Goal: Transaction & Acquisition: Purchase product/service

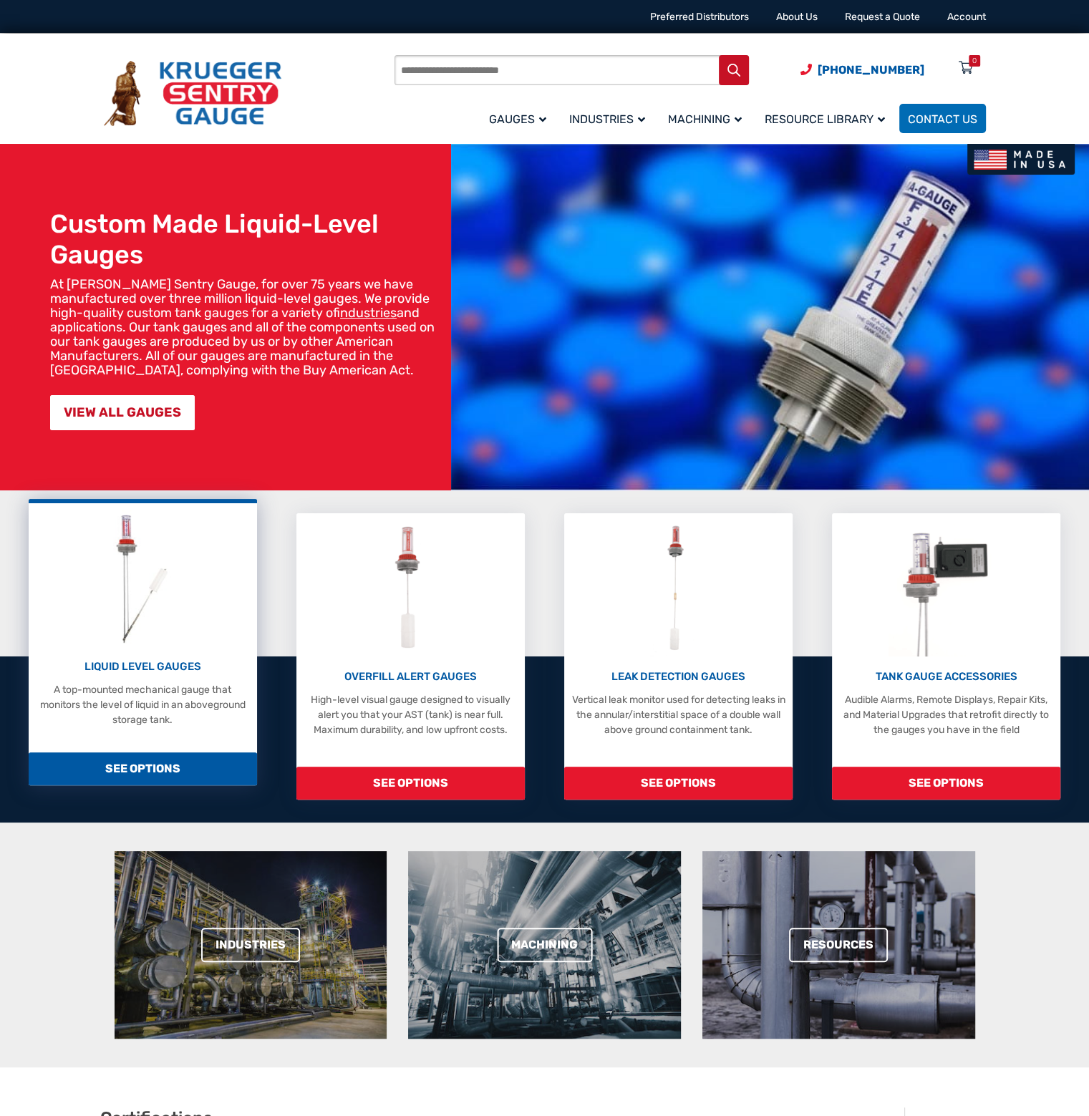
click at [120, 695] on p "A top-mounted mechanical gauge that monitors the level of liquid in an abovegro…" at bounding box center [143, 704] width 214 height 45
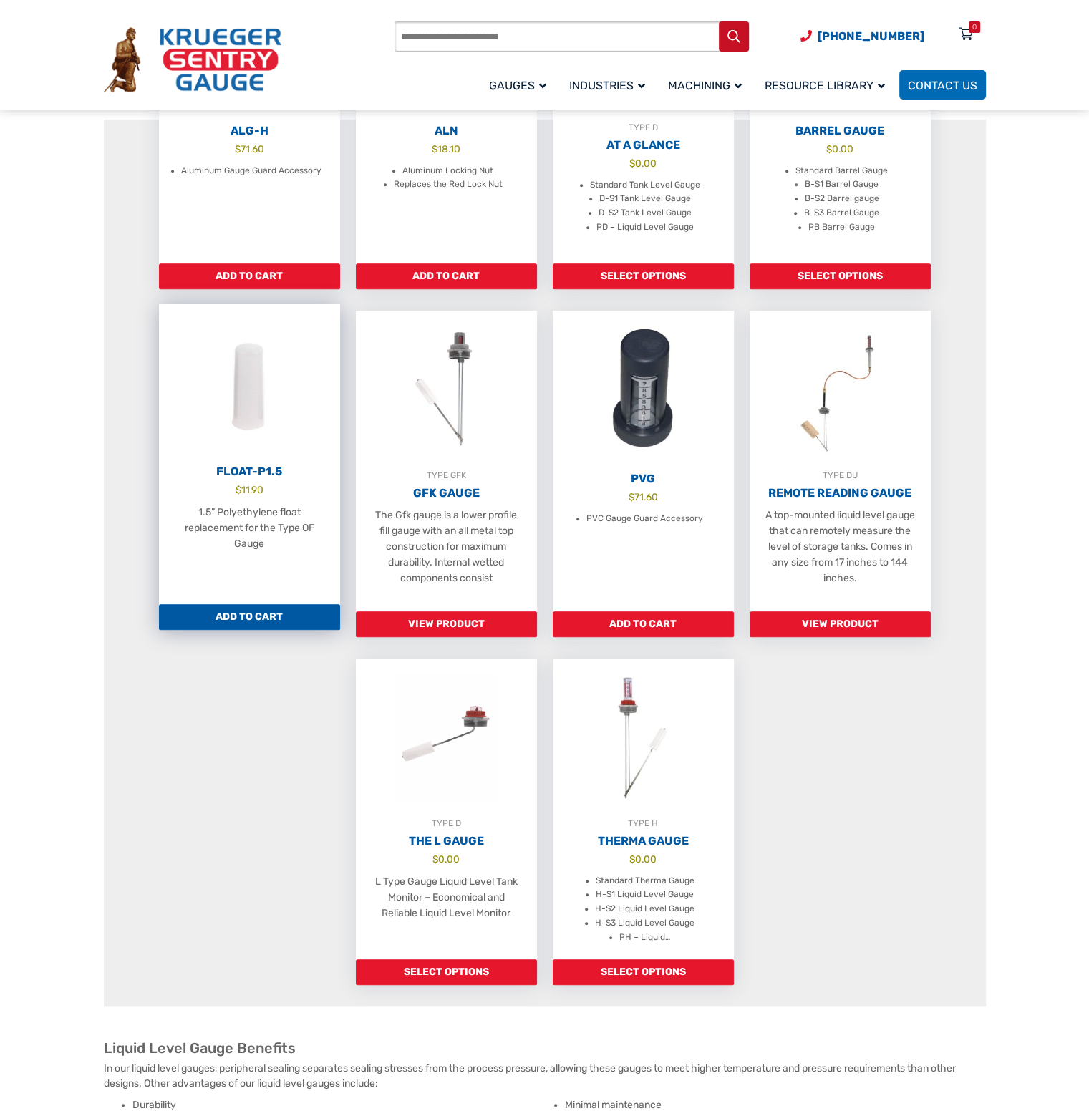
scroll to position [1074, 0]
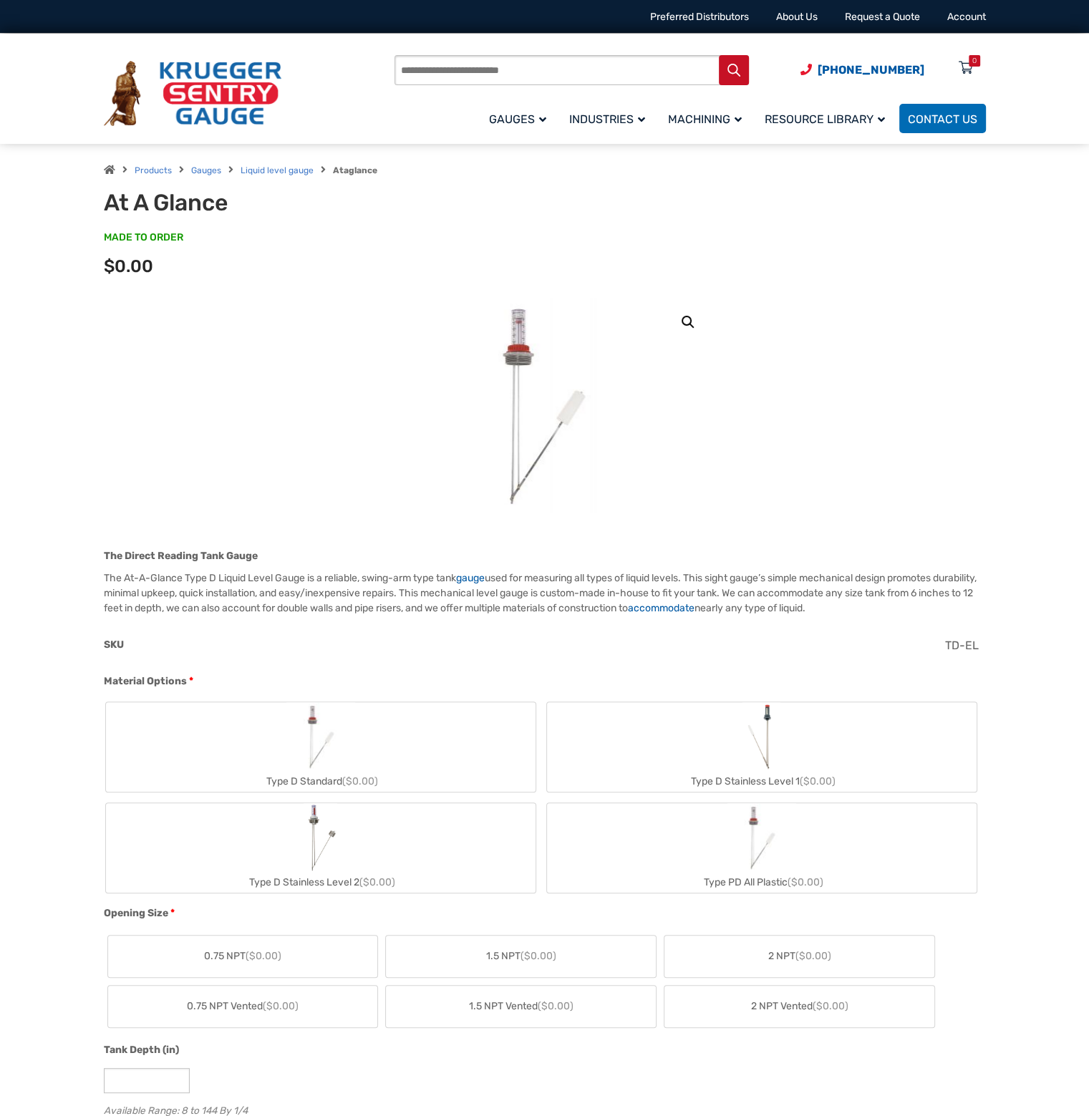
click at [418, 753] on label "Type D Standard ($0.00)" at bounding box center [321, 748] width 430 height 90
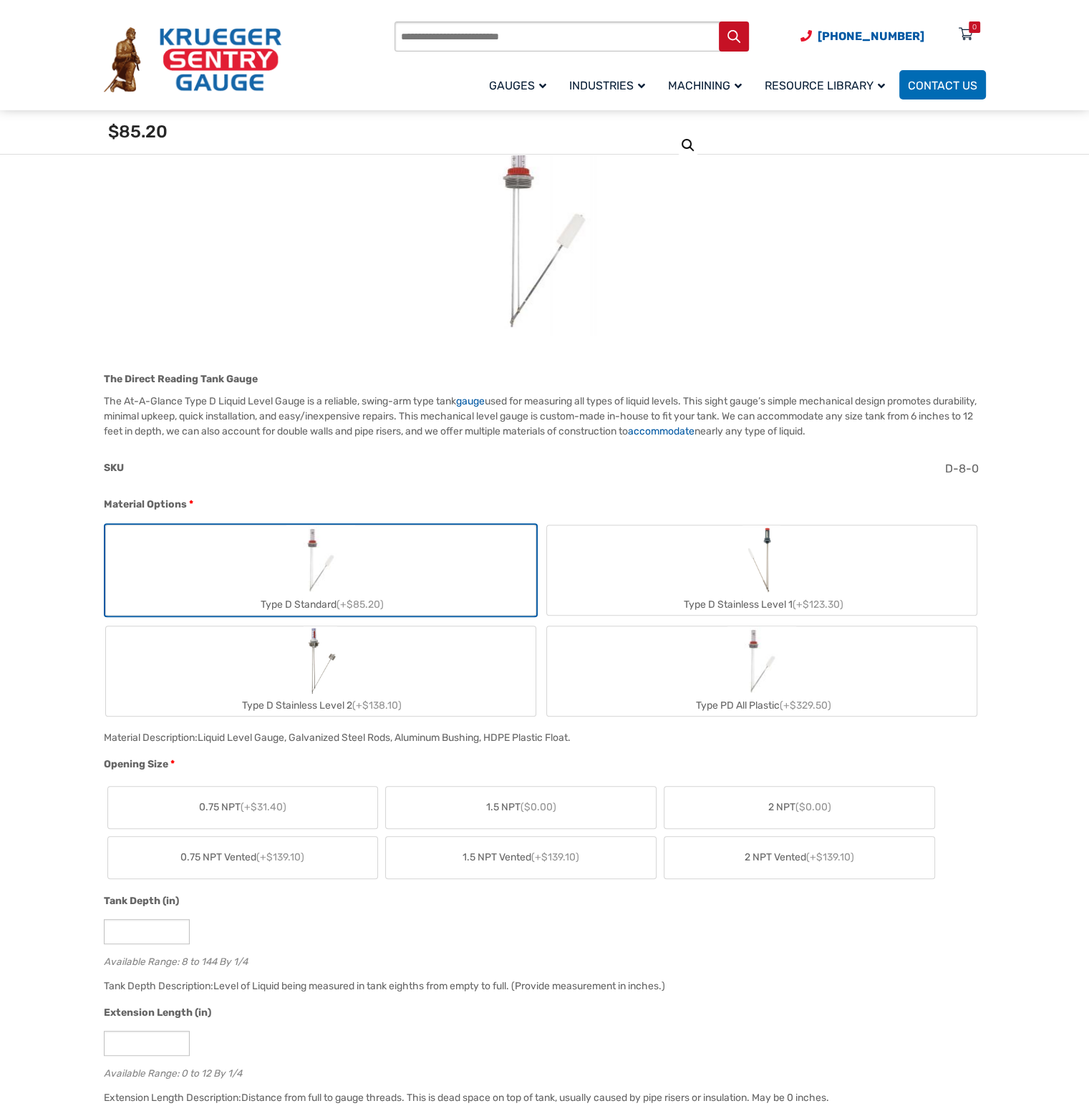
scroll to position [215, 0]
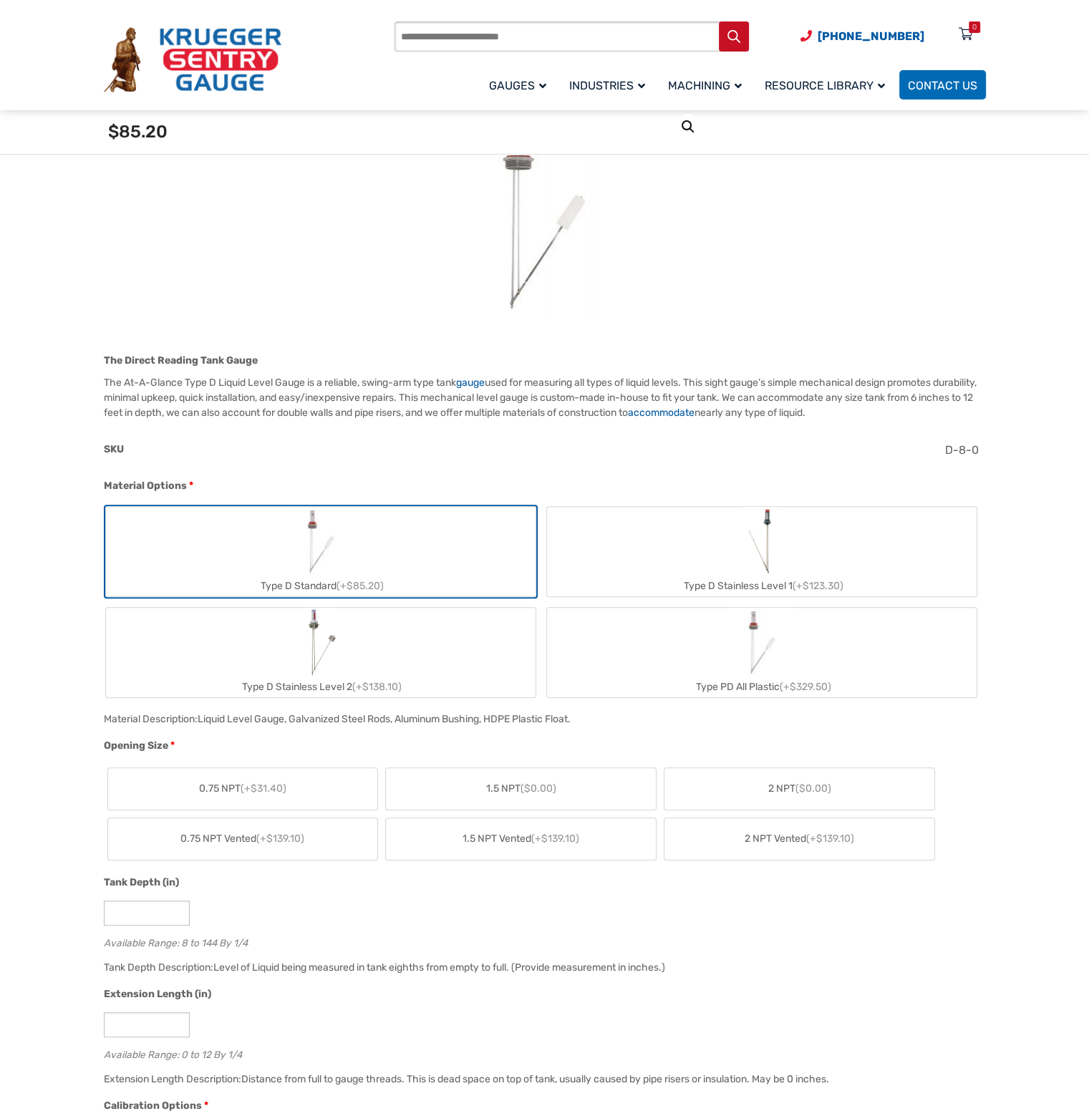
click at [753, 793] on label "2 NPT ($0.00)" at bounding box center [800, 789] width 270 height 42
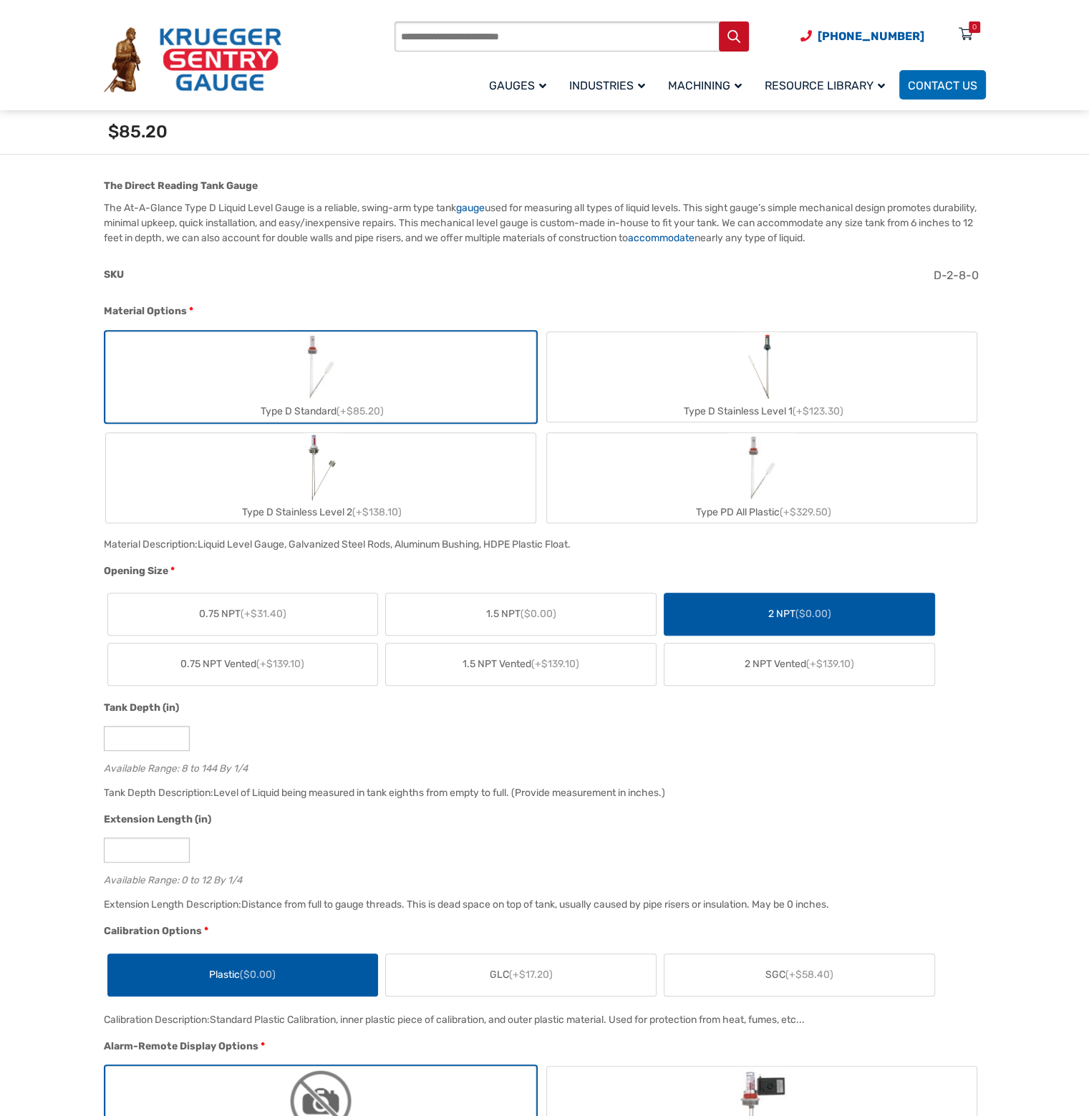
scroll to position [430, 0]
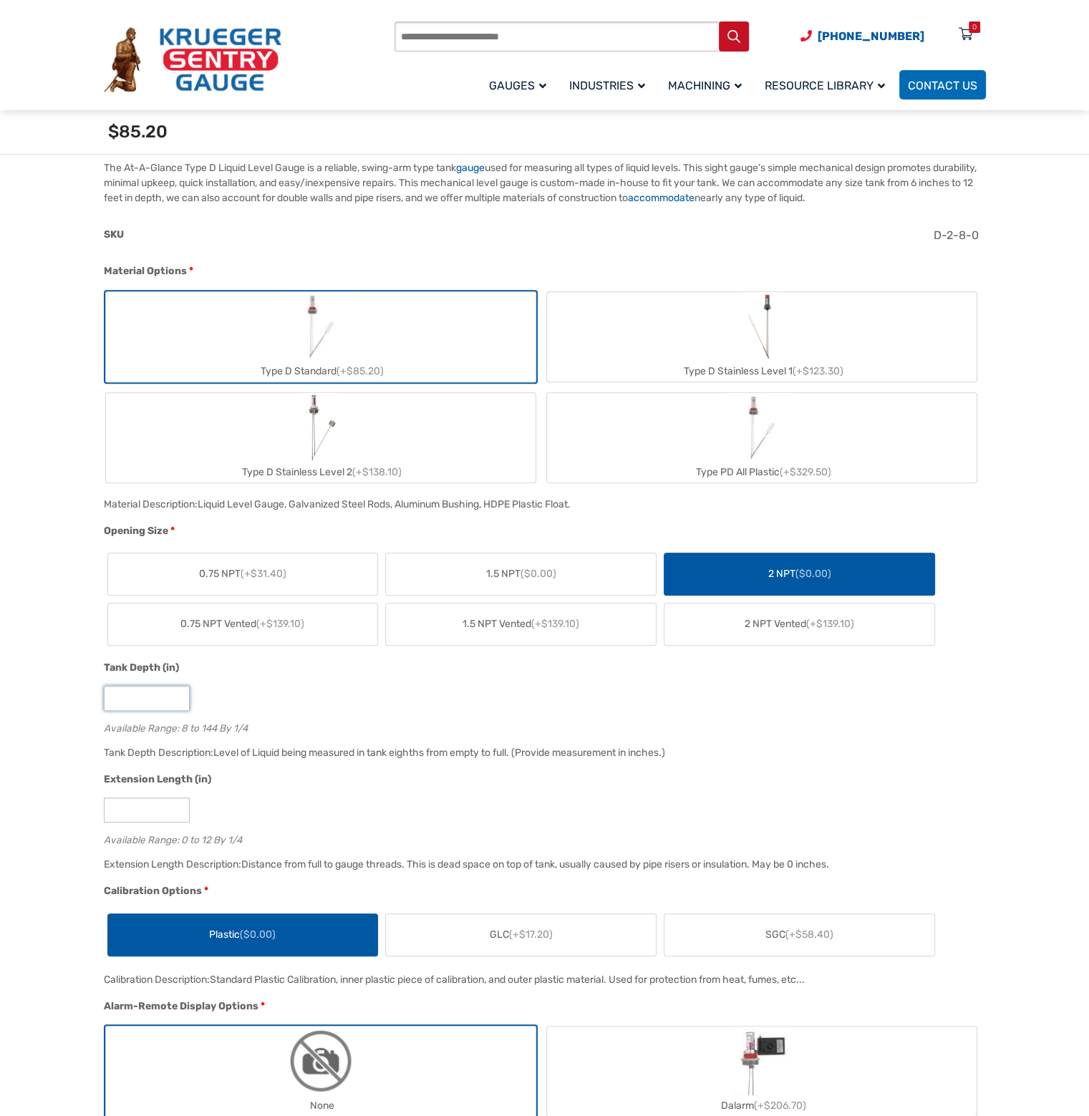
drag, startPoint x: 133, startPoint y: 701, endPoint x: 37, endPoint y: 699, distance: 96.7
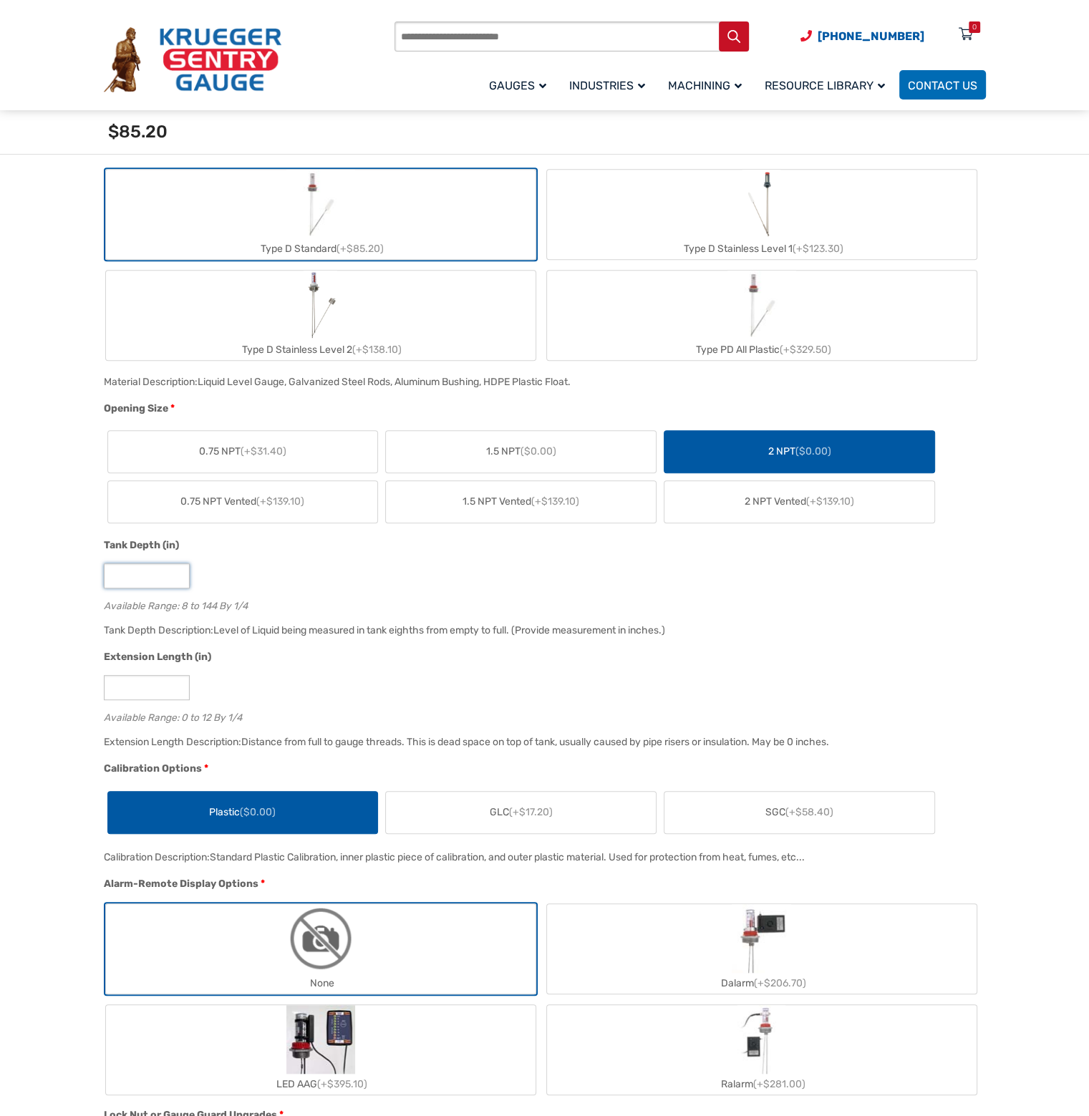
scroll to position [573, 0]
drag, startPoint x: 152, startPoint y: 690, endPoint x: 46, endPoint y: 682, distance: 106.2
drag, startPoint x: 122, startPoint y: 562, endPoint x: 50, endPoint y: 570, distance: 72.0
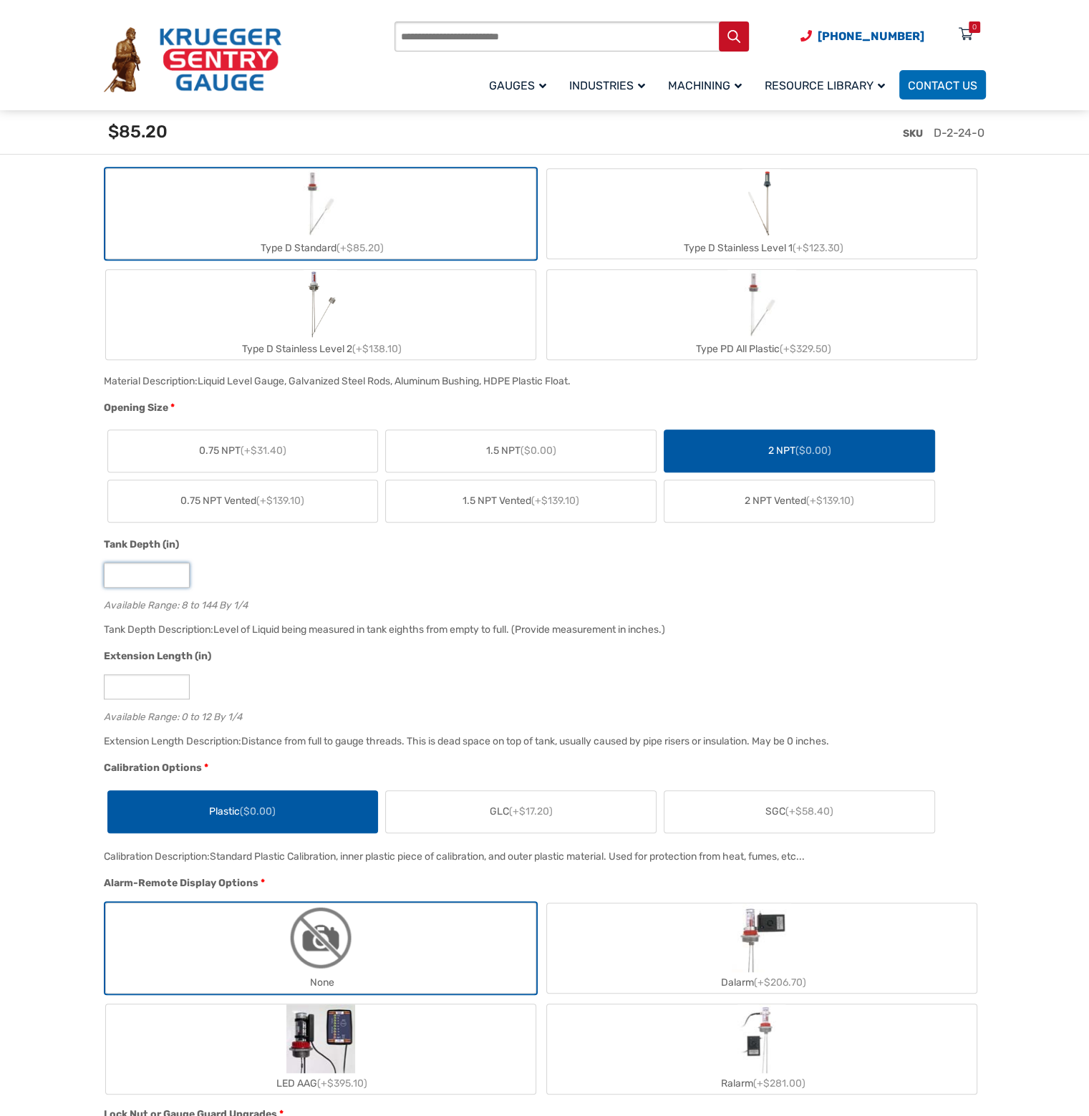
type input "**"
click at [235, 631] on div "Level of Liquid being measured in tank eighths from empty to full. (Provide mea…" at bounding box center [439, 630] width 452 height 12
drag, startPoint x: 155, startPoint y: 685, endPoint x: 100, endPoint y: 686, distance: 54.4
click at [100, 686] on div "Extension Length (in) * Available Range: 0 to 12 By 1/4" at bounding box center [541, 691] width 882 height 84
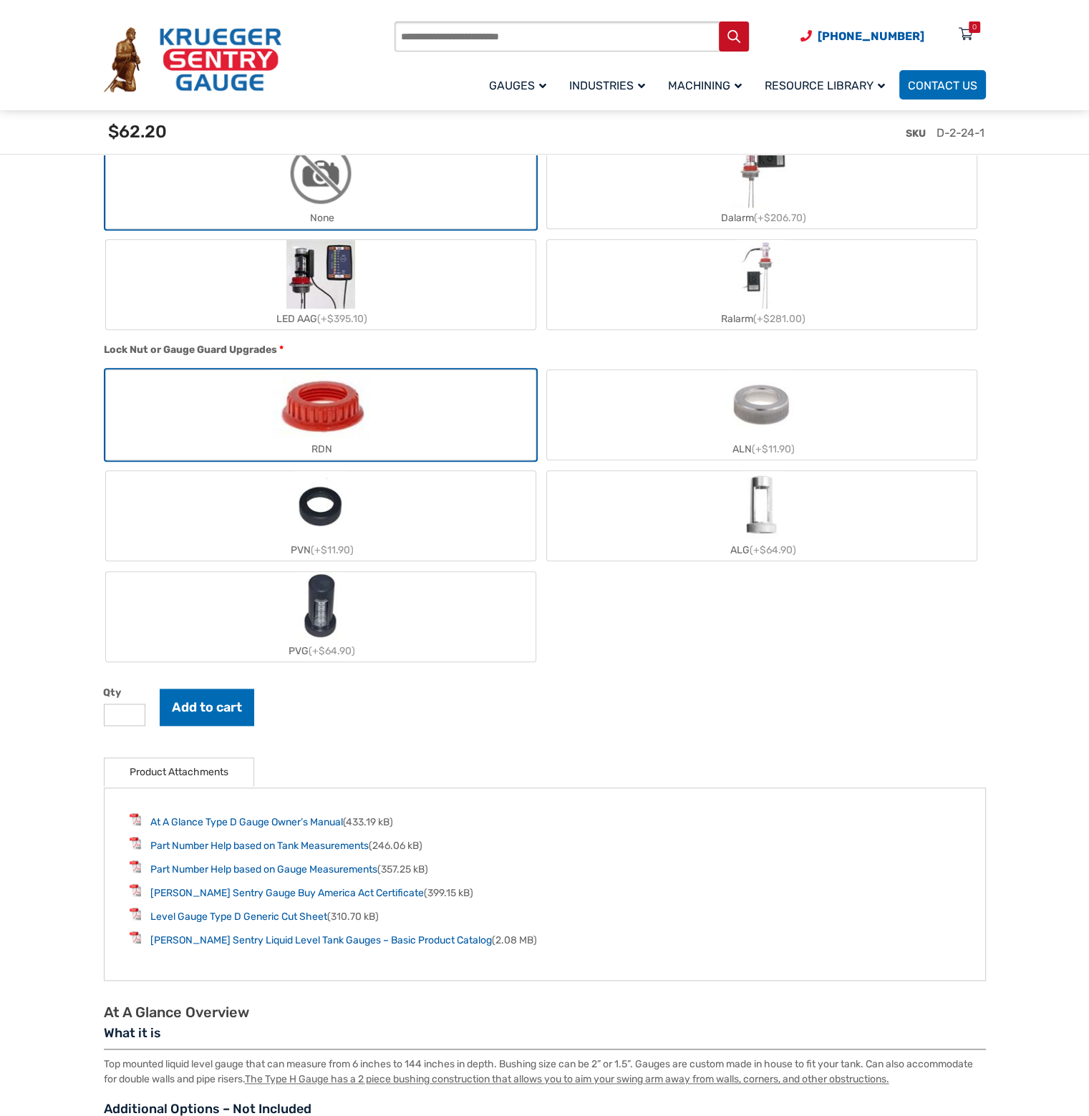
scroll to position [1361, 0]
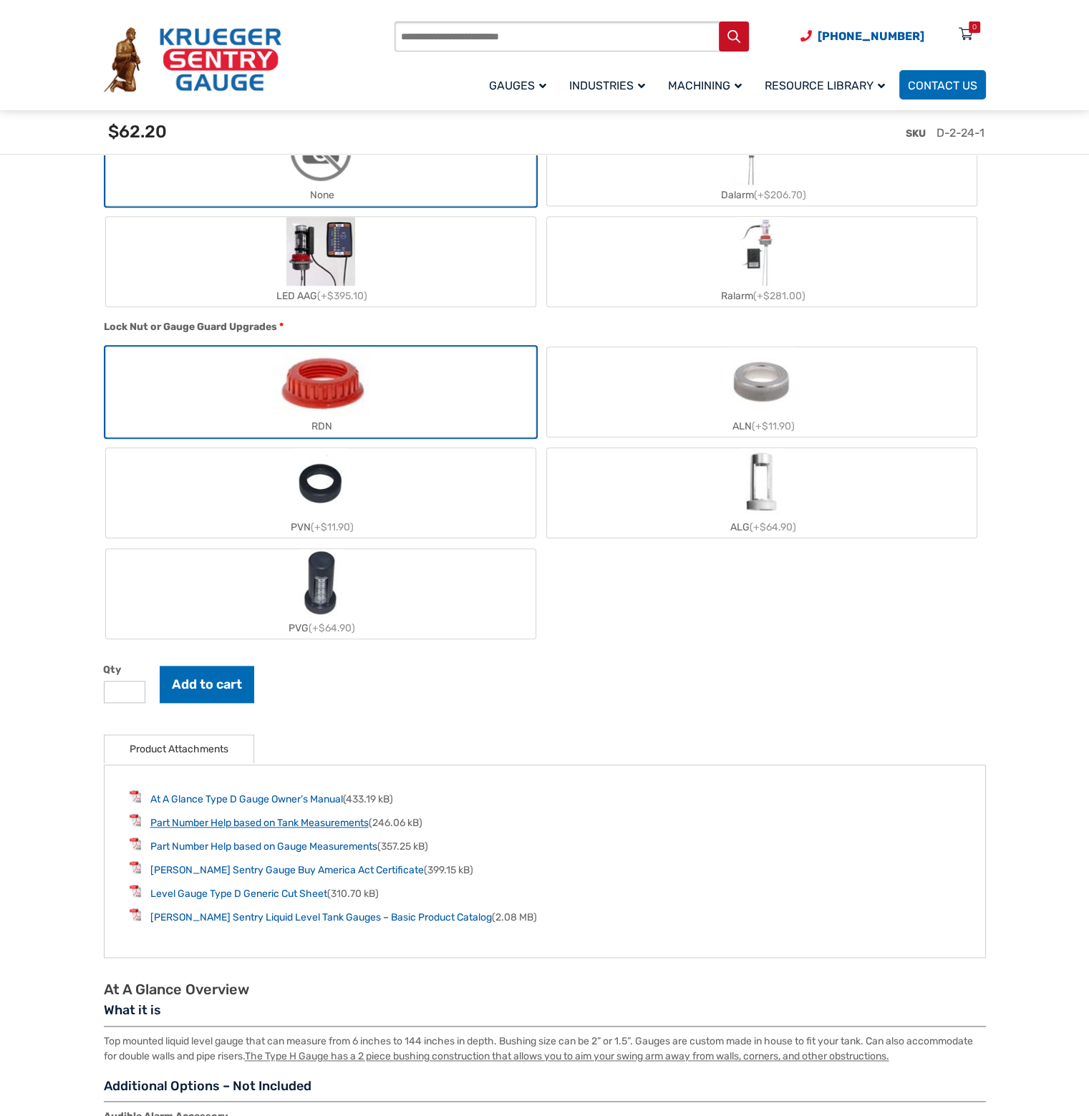
type input "*"
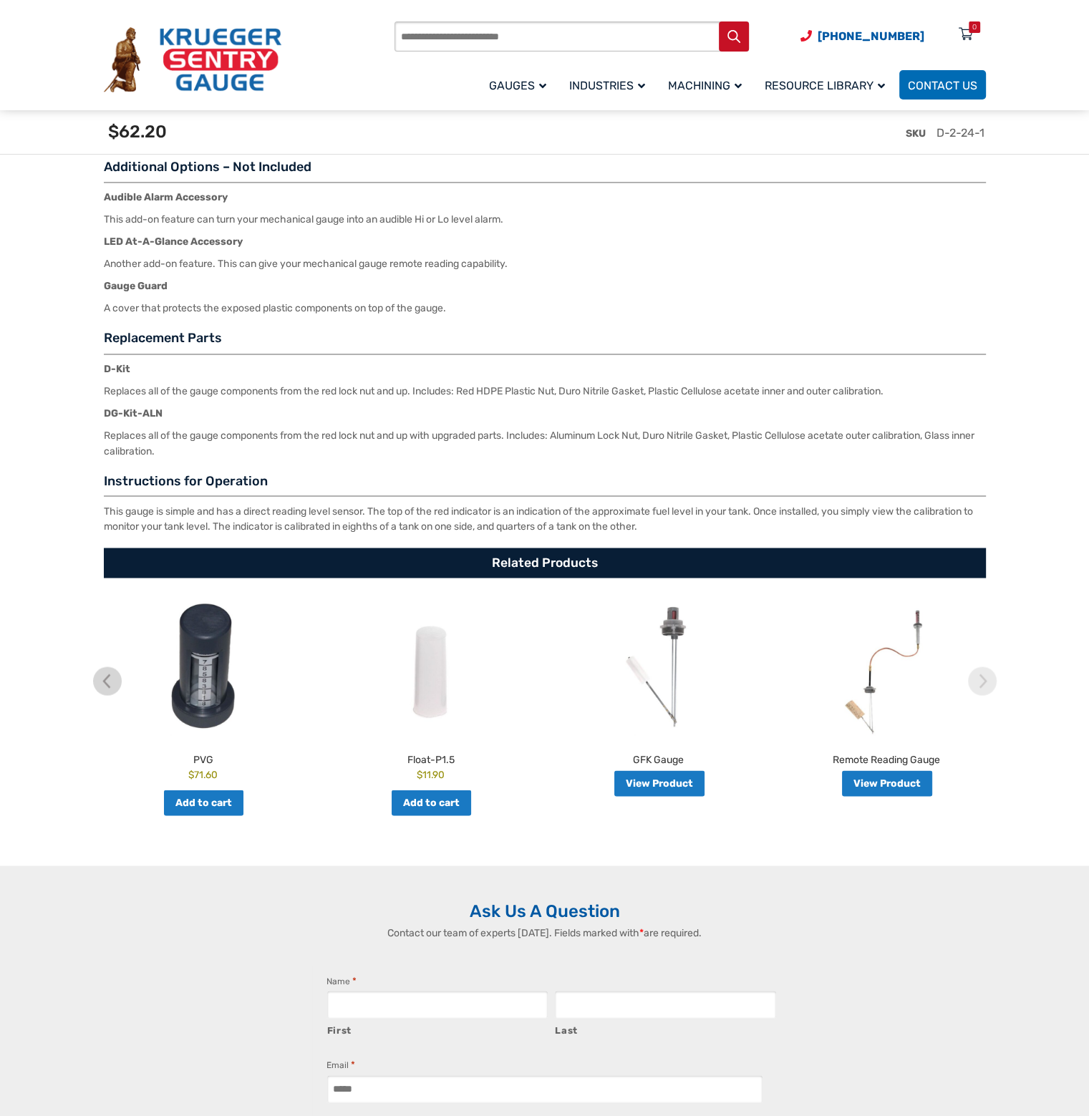
scroll to position [2292, 0]
